Goal: Navigation & Orientation: Go to known website

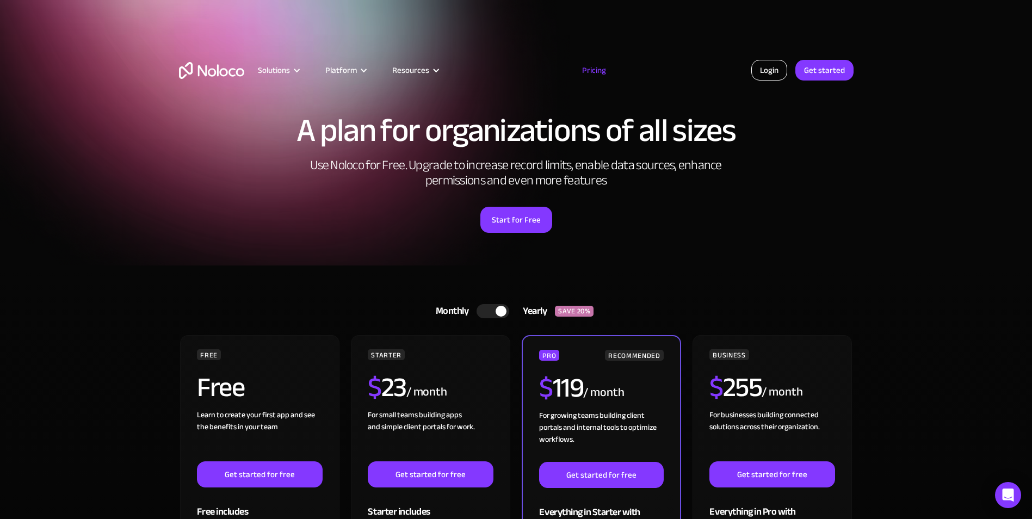
click at [772, 70] on link "Login" at bounding box center [769, 70] width 36 height 21
click at [769, 67] on link "Login" at bounding box center [769, 70] width 36 height 21
click at [770, 73] on link "Login" at bounding box center [769, 70] width 36 height 21
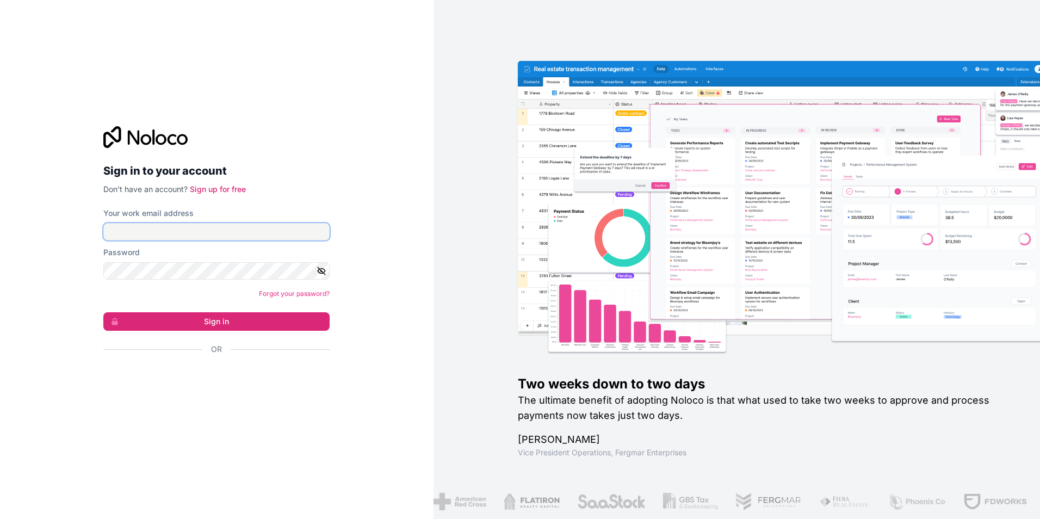
type input "[PERSON_NAME][EMAIL_ADDRESS][PERSON_NAME][DOMAIN_NAME]"
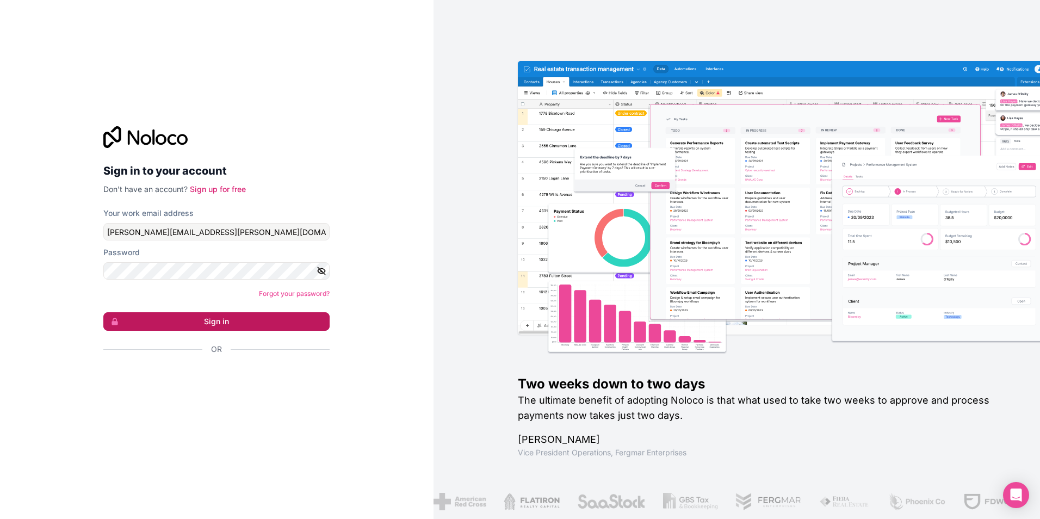
click at [219, 329] on button "Sign in" at bounding box center [216, 321] width 226 height 19
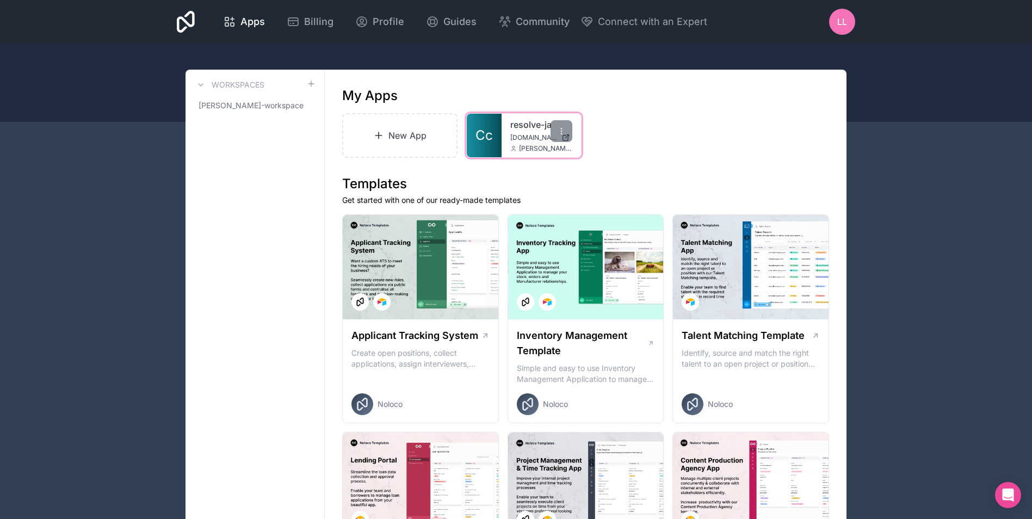
click at [492, 130] on span "Cc" at bounding box center [484, 135] width 17 height 17
